Goal: Information Seeking & Learning: Find specific fact

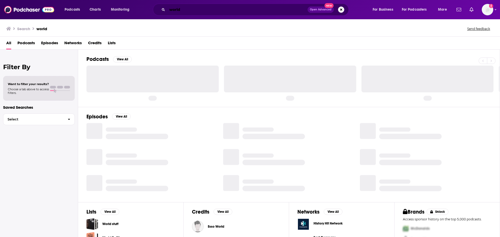
click at [183, 10] on input "world" at bounding box center [237, 9] width 140 height 8
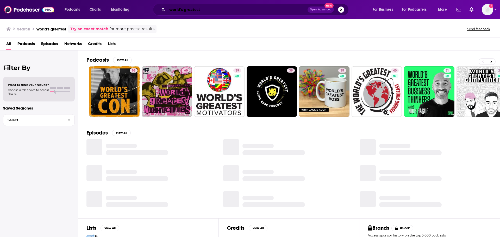
click at [221, 12] on input "world's greatest" at bounding box center [237, 9] width 140 height 8
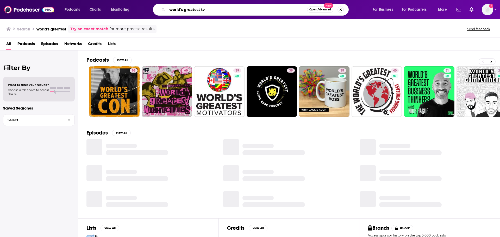
type input "world's greatest tv"
